Goal: Task Accomplishment & Management: Use online tool/utility

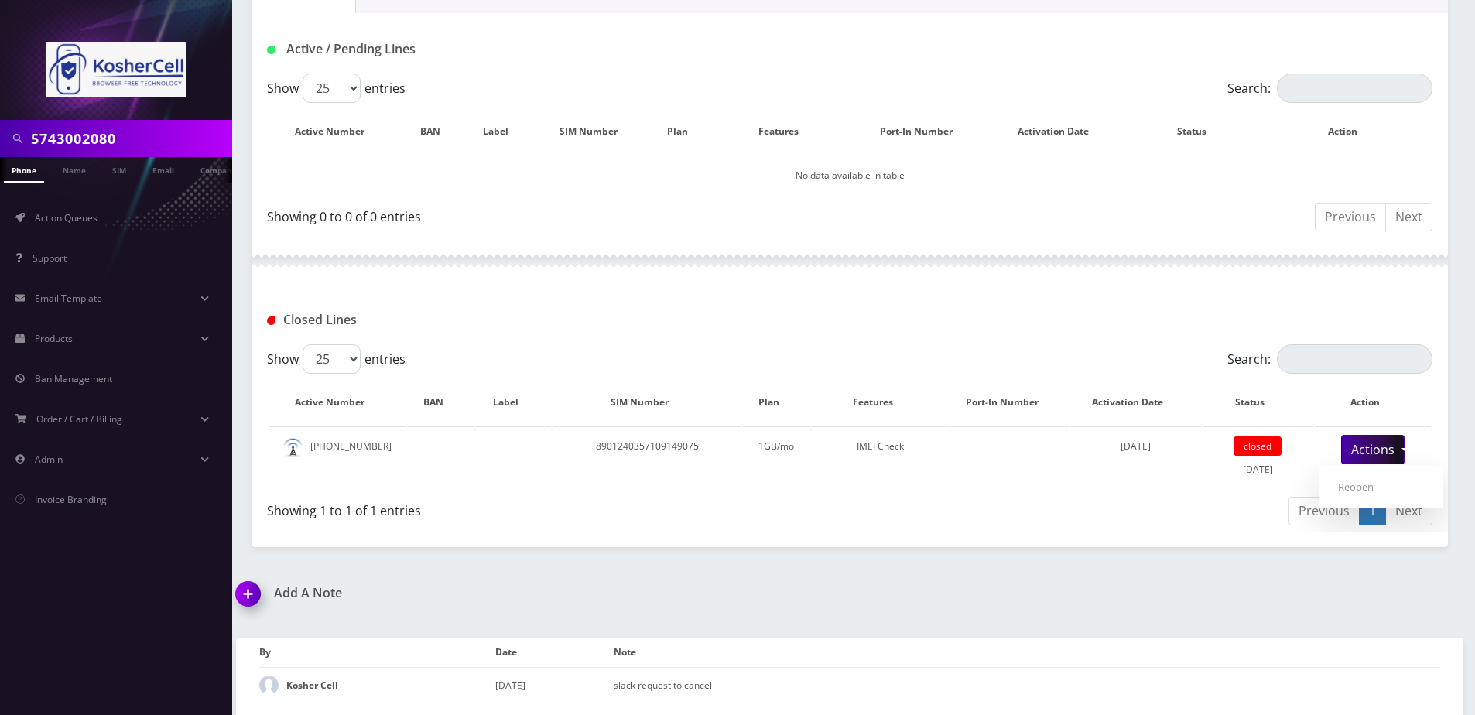
click at [165, 142] on input "5743002080" at bounding box center [129, 138] width 197 height 29
paste input "6317469915"
type input "6317469915"
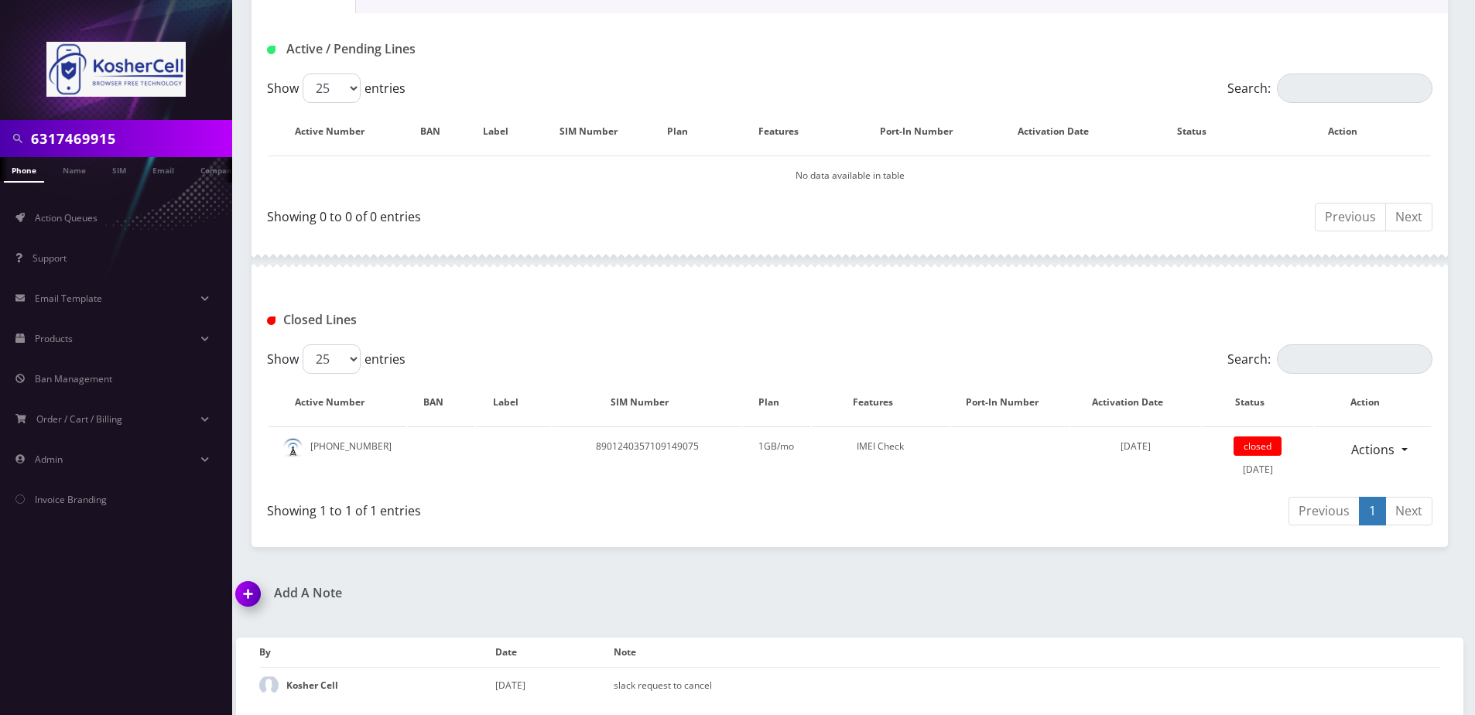
click at [19, 167] on link "Phone" at bounding box center [24, 170] width 40 height 26
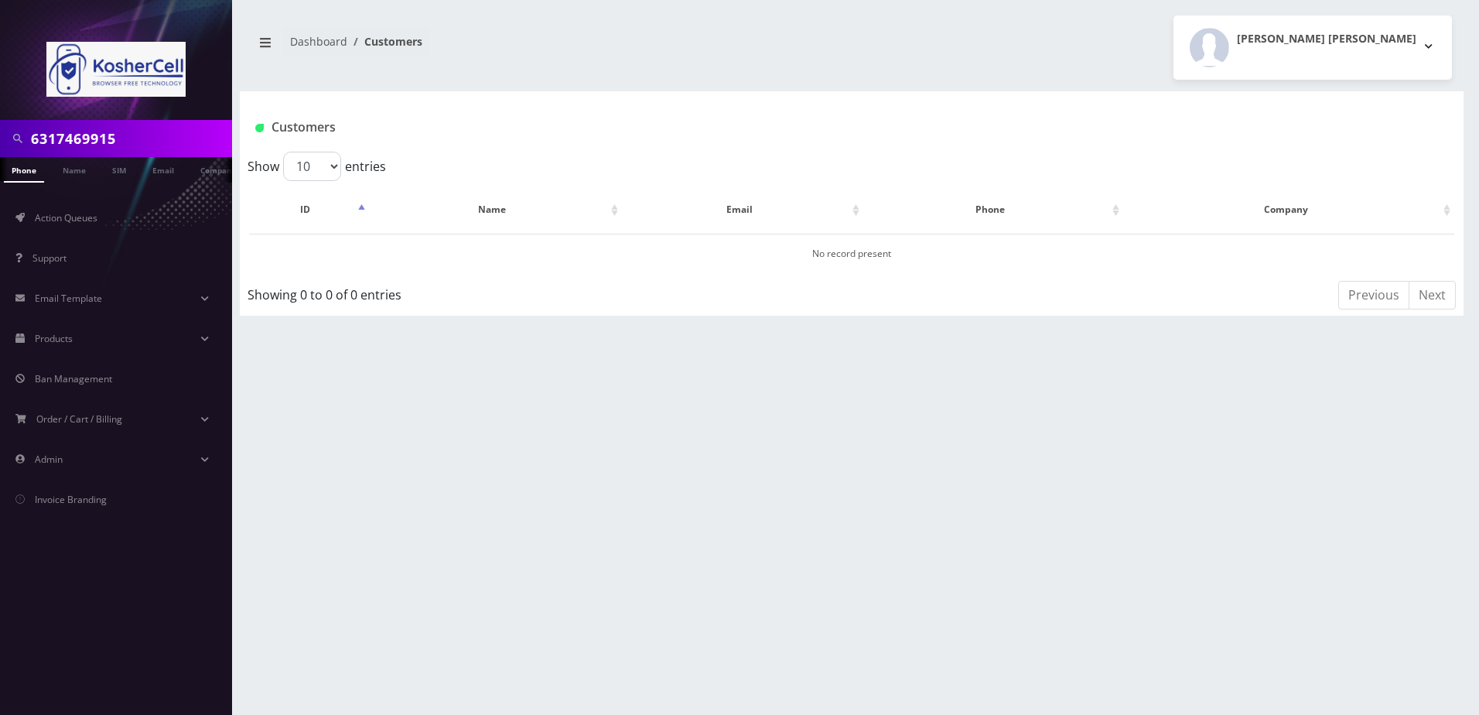
click at [164, 127] on input "6317469915" at bounding box center [129, 138] width 197 height 29
click at [164, 126] on input "6317469915" at bounding box center [129, 138] width 197 height 29
paste input "3479074061"
type input "3479074061"
click at [36, 176] on link "Phone" at bounding box center [24, 170] width 40 height 26
